Goal: Transaction & Acquisition: Obtain resource

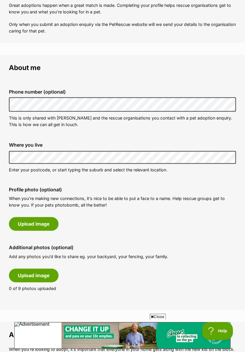
scroll to position [129, 0]
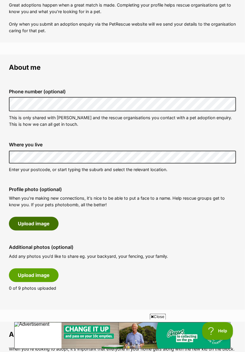
click at [39, 222] on button "Upload image" at bounding box center [34, 224] width 50 height 14
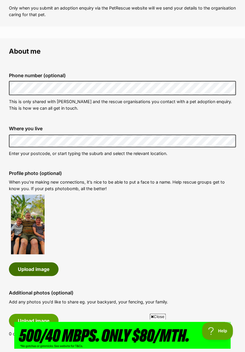
scroll to position [148, 0]
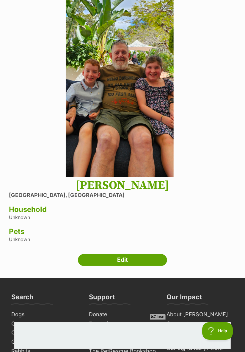
scroll to position [81, 0]
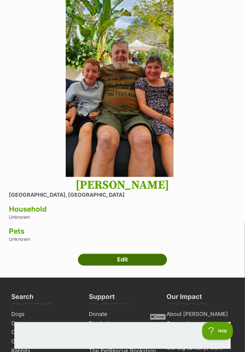
click at [125, 259] on link "Edit" at bounding box center [122, 260] width 89 height 12
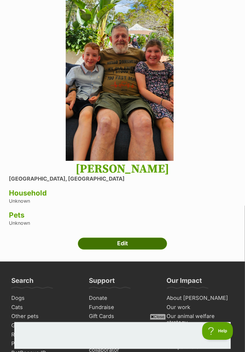
scroll to position [100, 0]
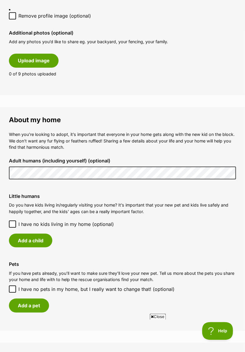
scroll to position [426, 0]
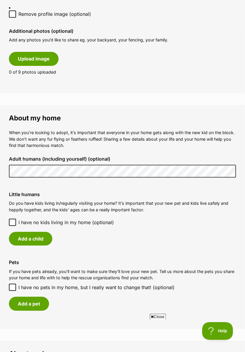
click at [13, 220] on icon at bounding box center [12, 222] width 4 height 4
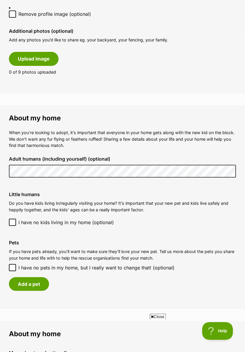
click at [11, 265] on icon at bounding box center [12, 267] width 4 height 4
click at [11, 264] on input "I have no pets in my home, but I really want to change that! (optional)" at bounding box center [12, 267] width 7 height 7
checkbox input "true"
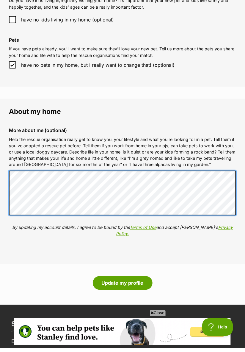
scroll to position [0, 0]
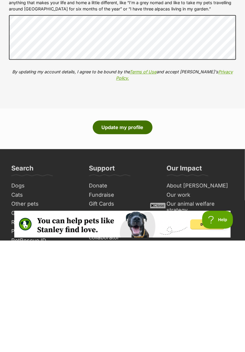
click at [132, 232] on button "Update my profile" at bounding box center [123, 239] width 60 height 14
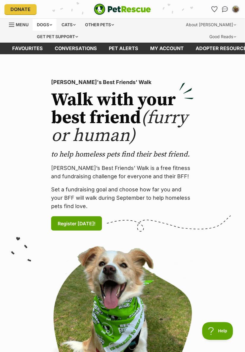
click at [47, 24] on div "Dogs" at bounding box center [45, 25] width 24 height 12
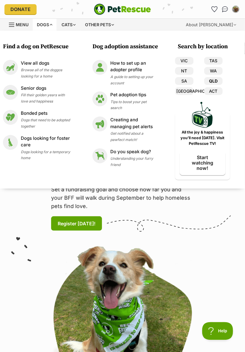
click at [213, 81] on link "QLD" at bounding box center [213, 81] width 18 height 8
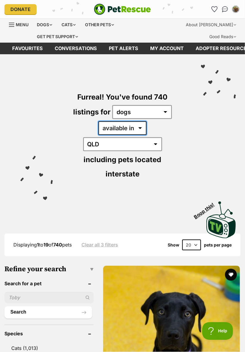
click at [119, 128] on select "available in located in" at bounding box center [123, 128] width 48 height 14
click at [118, 127] on select "available in located in" at bounding box center [123, 128] width 48 height 14
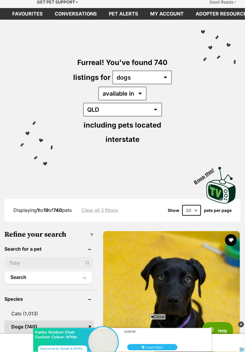
click at [27, 257] on input "text" at bounding box center [48, 262] width 89 height 11
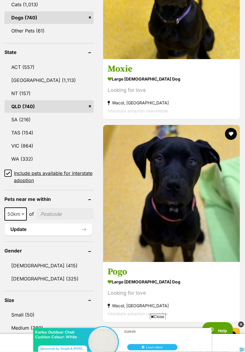
scroll to position [343, 0]
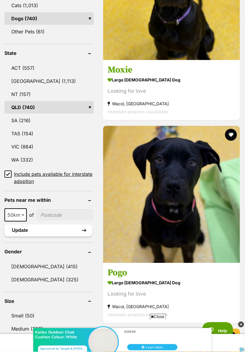
type input "Toto"
click at [34, 224] on button "Update" at bounding box center [48, 230] width 88 height 12
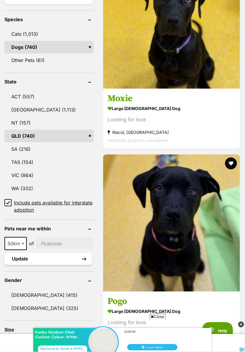
scroll to position [278, 0]
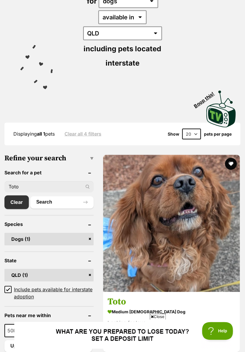
scroll to position [113, 0]
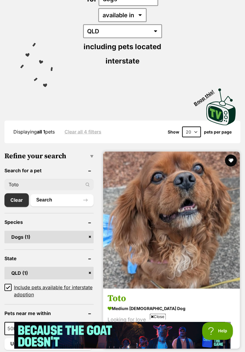
click at [197, 221] on img at bounding box center [171, 219] width 137 height 137
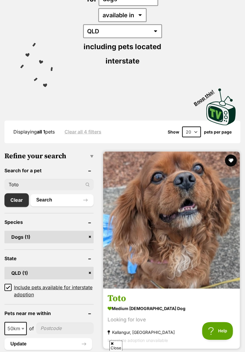
scroll to position [132, 0]
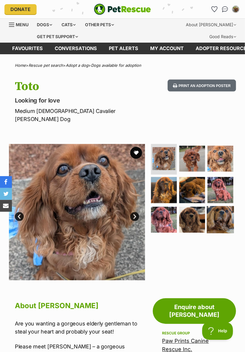
click at [218, 210] on img at bounding box center [220, 219] width 27 height 27
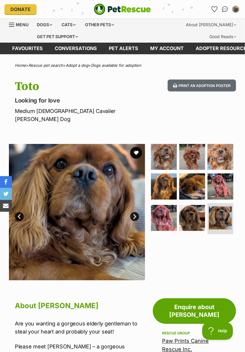
click at [83, 218] on img at bounding box center [77, 212] width 136 height 136
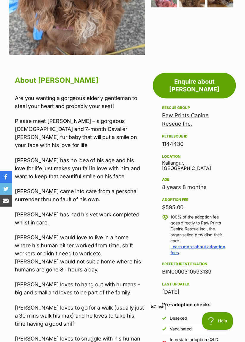
scroll to position [228, 0]
